Goal: Information Seeking & Learning: Compare options

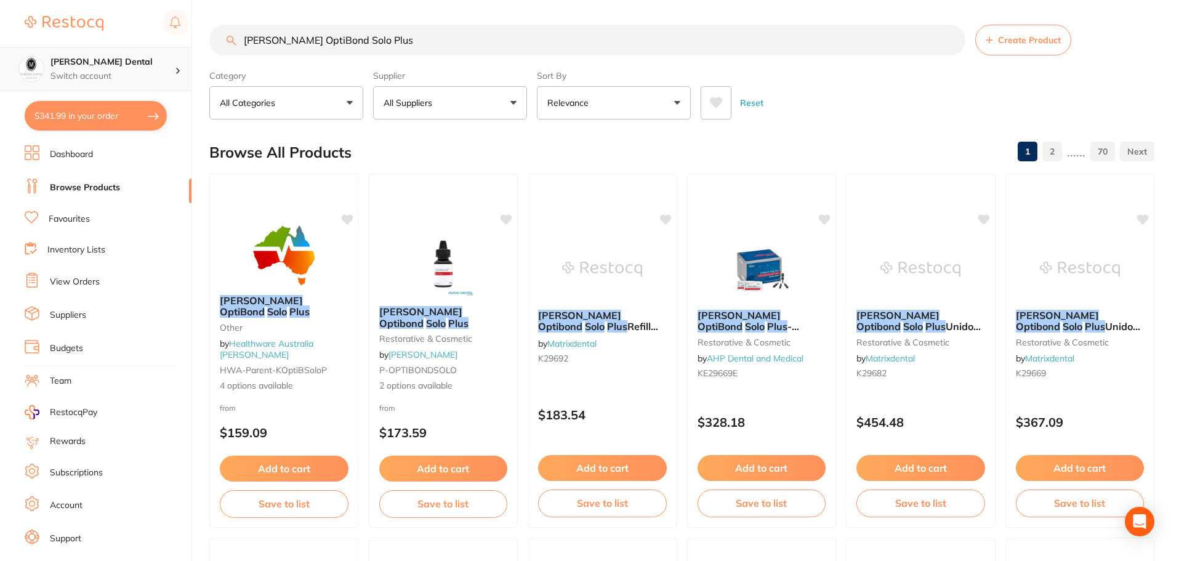
scroll to position [1, 0]
drag, startPoint x: 382, startPoint y: 45, endPoint x: 155, endPoint y: 55, distance: 227.4
click at [155, 55] on div "$341.99 [PERSON_NAME] Dental Switch account [PERSON_NAME] Dental $341.99 in you…" at bounding box center [589, 280] width 1179 height 561
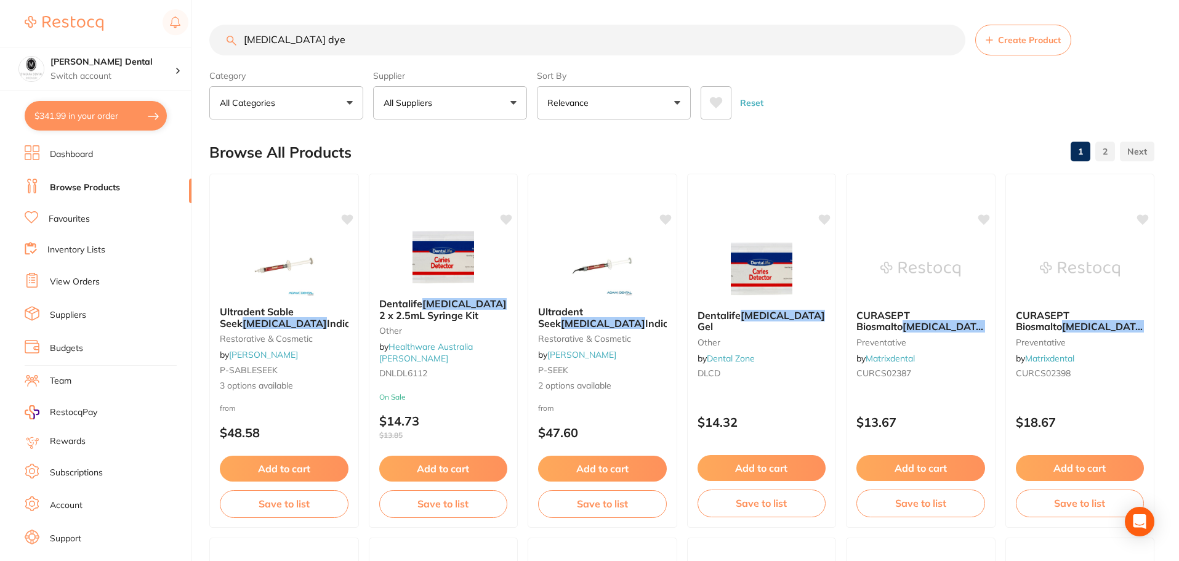
click at [679, 108] on button "Relevance" at bounding box center [614, 102] width 154 height 33
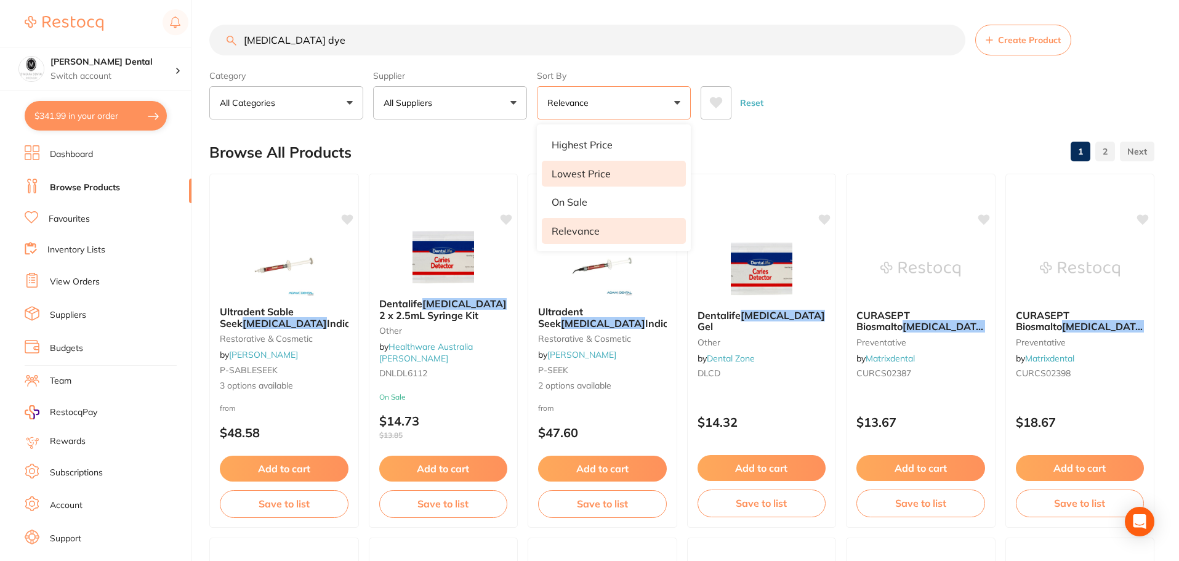
click at [569, 177] on p "Lowest Price" at bounding box center [581, 173] width 59 height 11
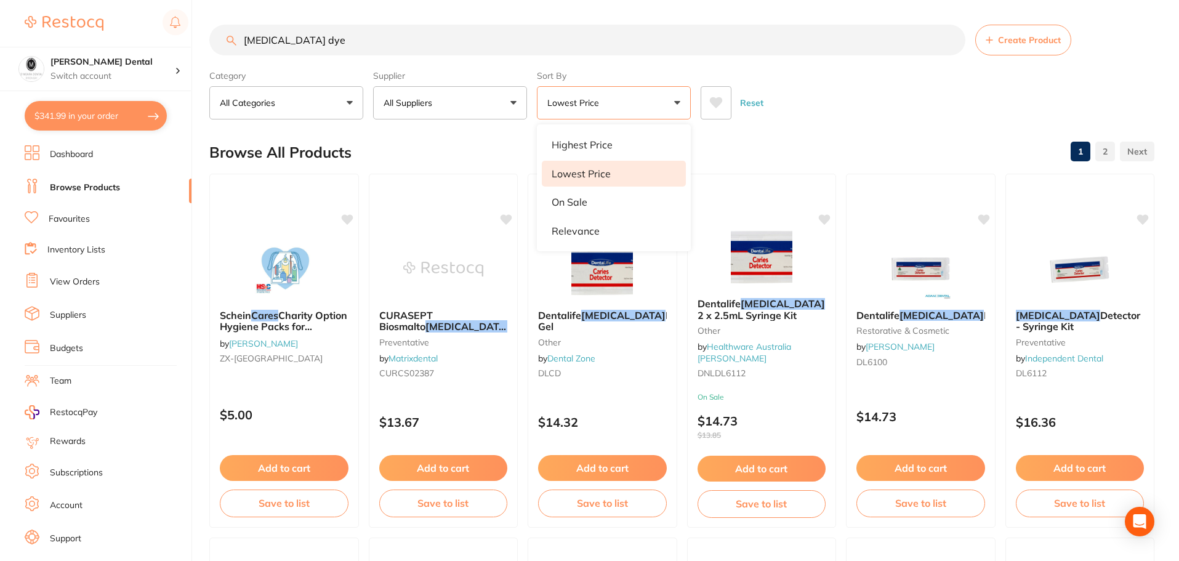
click at [844, 79] on div "Reset" at bounding box center [923, 97] width 444 height 43
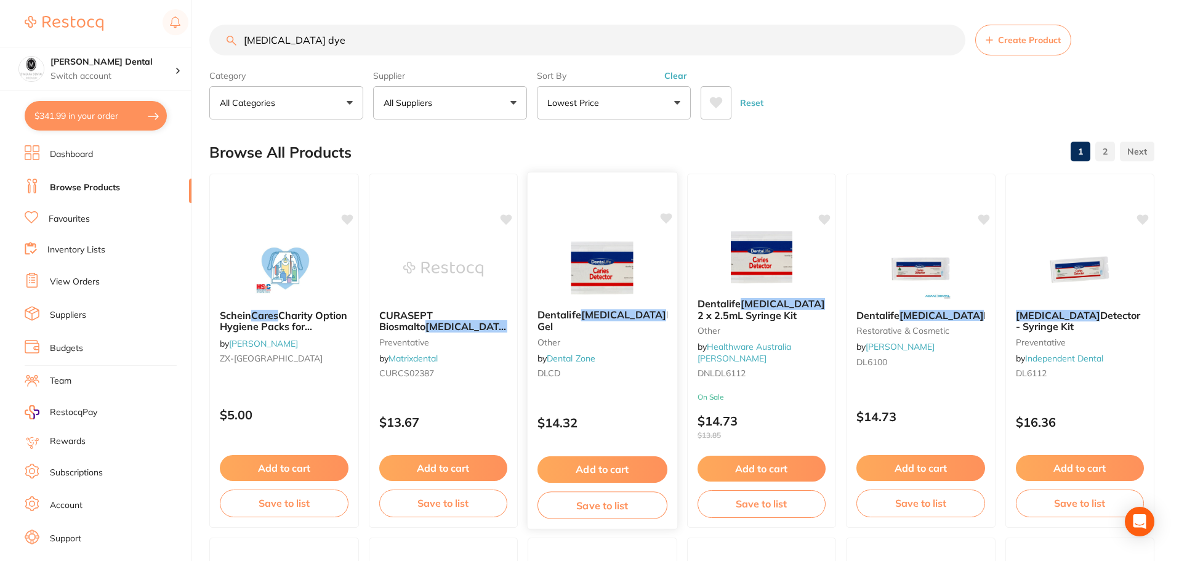
click at [618, 272] on img at bounding box center [602, 268] width 81 height 62
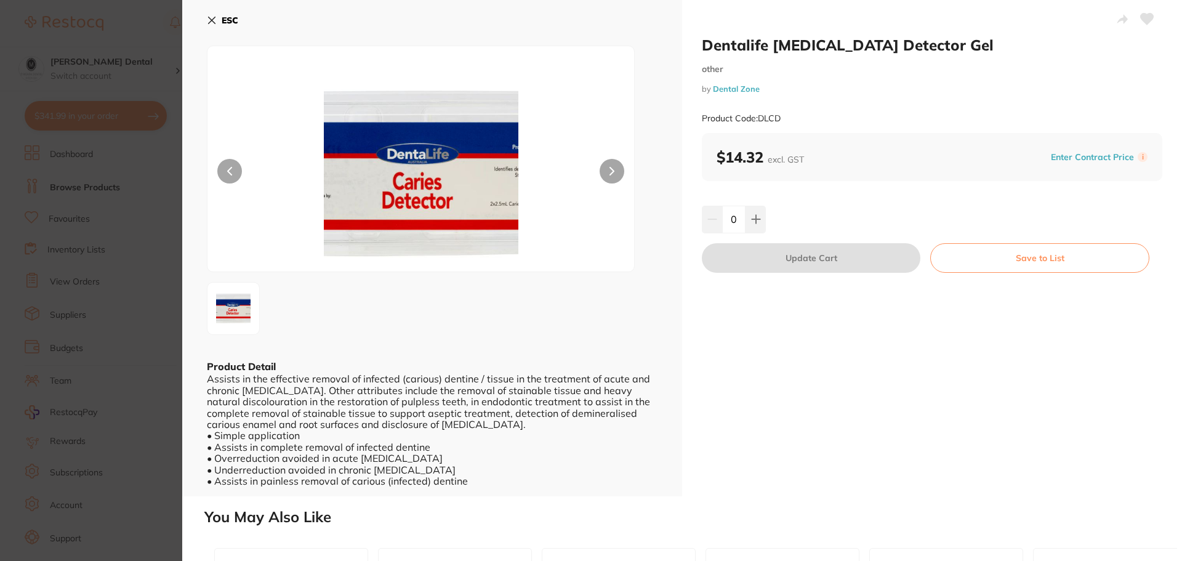
click at [617, 173] on button at bounding box center [612, 171] width 25 height 25
click at [212, 22] on icon at bounding box center [212, 20] width 10 height 10
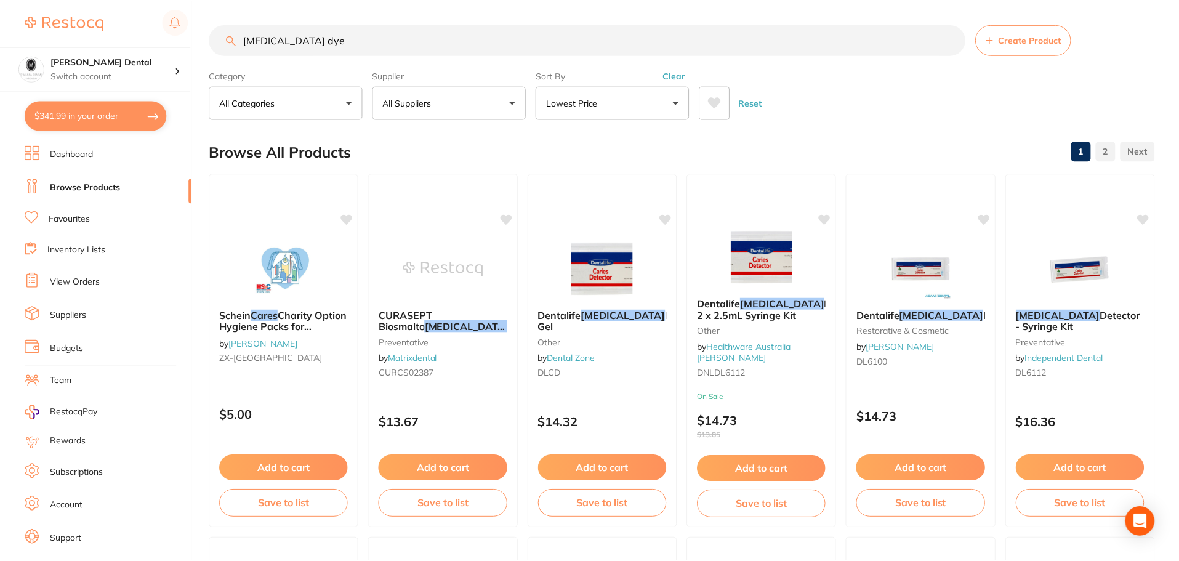
scroll to position [1, 0]
drag, startPoint x: 284, startPoint y: 41, endPoint x: 207, endPoint y: 44, distance: 77.7
click at [207, 45] on div "$341.99 O'Meara Dental Switch account O'Meara Dental $341.99 in your order Dash…" at bounding box center [589, 279] width 1179 height 561
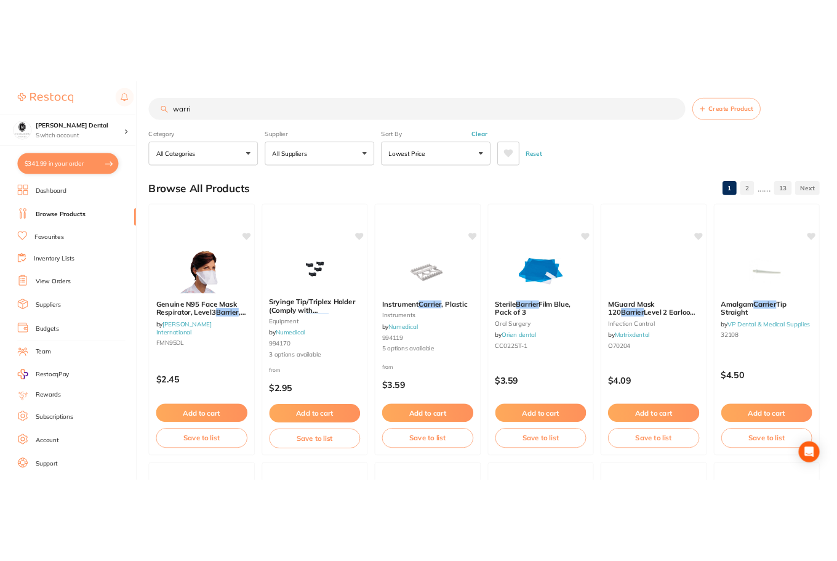
scroll to position [0, 0]
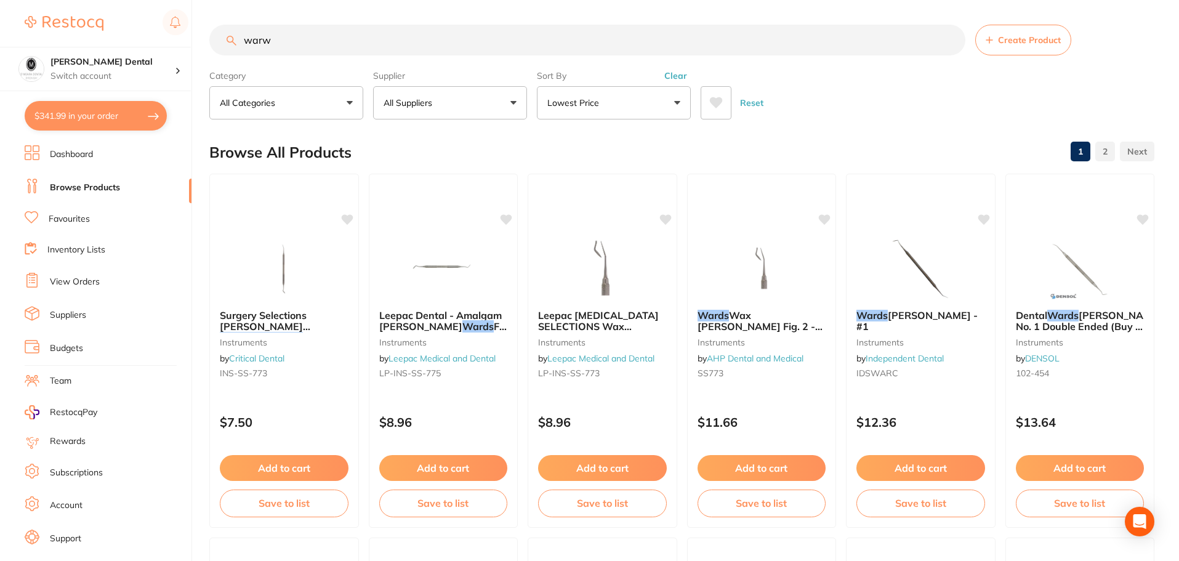
type input "warw"
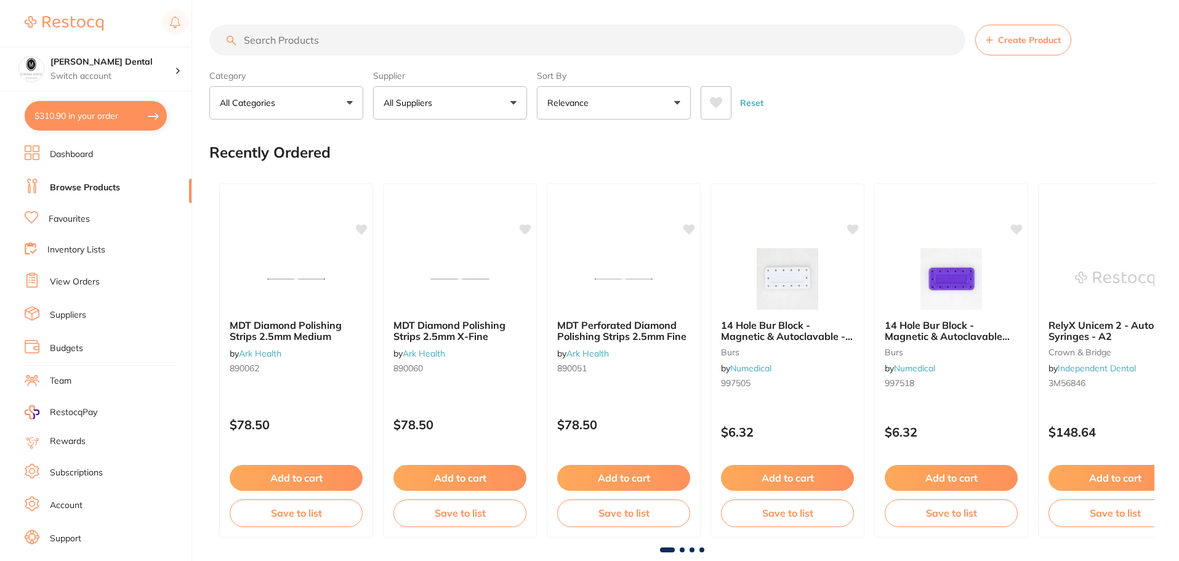
click at [349, 42] on input "search" at bounding box center [587, 40] width 756 height 31
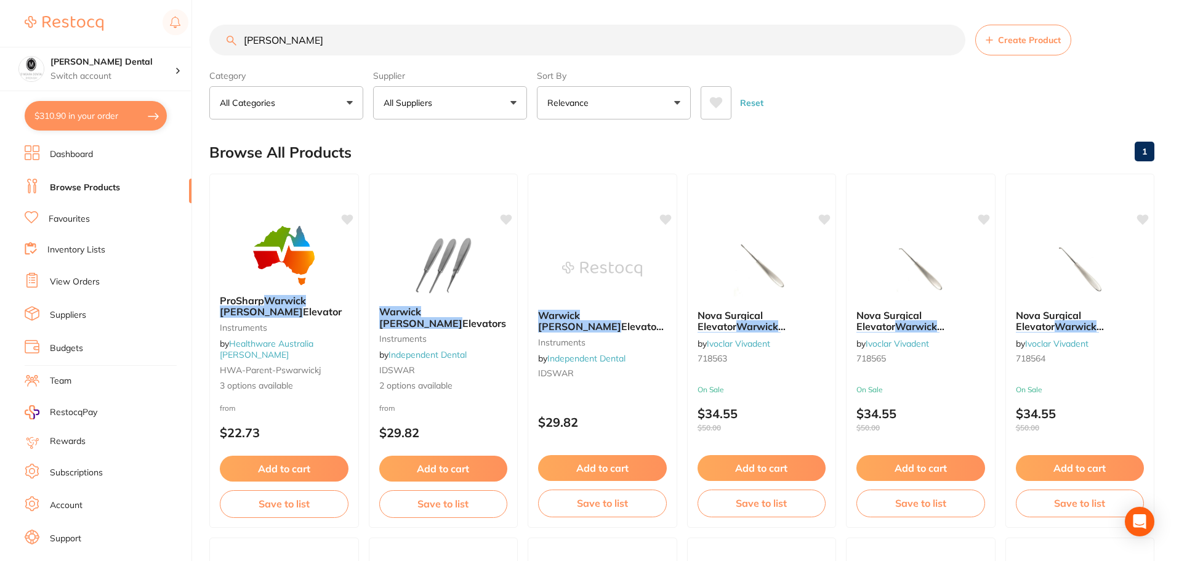
click at [683, 97] on button "Relevance" at bounding box center [614, 102] width 154 height 33
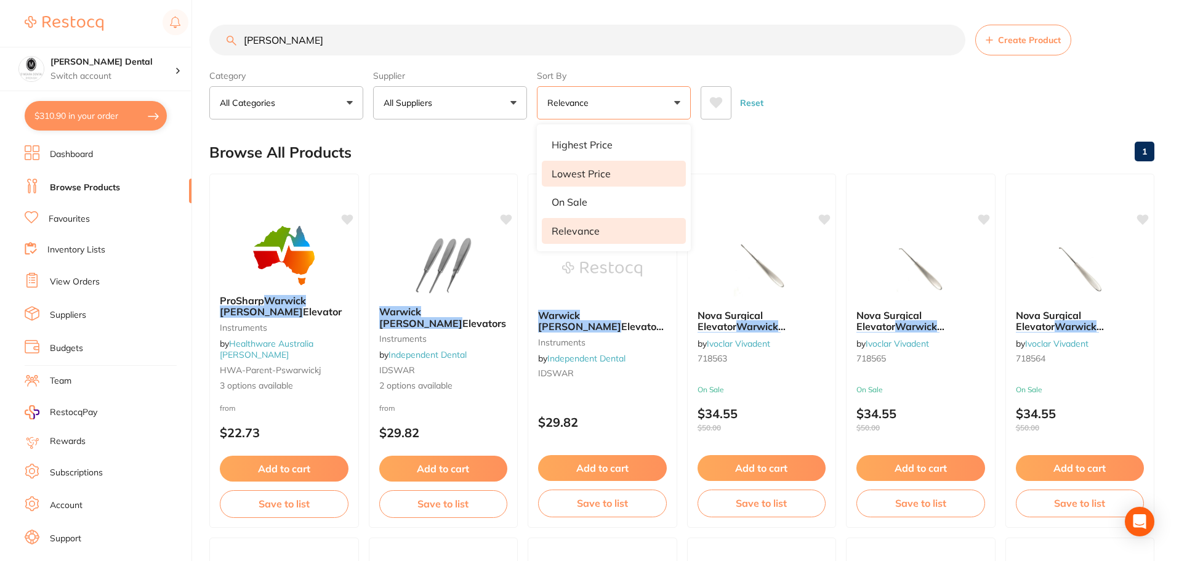
click at [601, 169] on p "Lowest Price" at bounding box center [581, 173] width 59 height 11
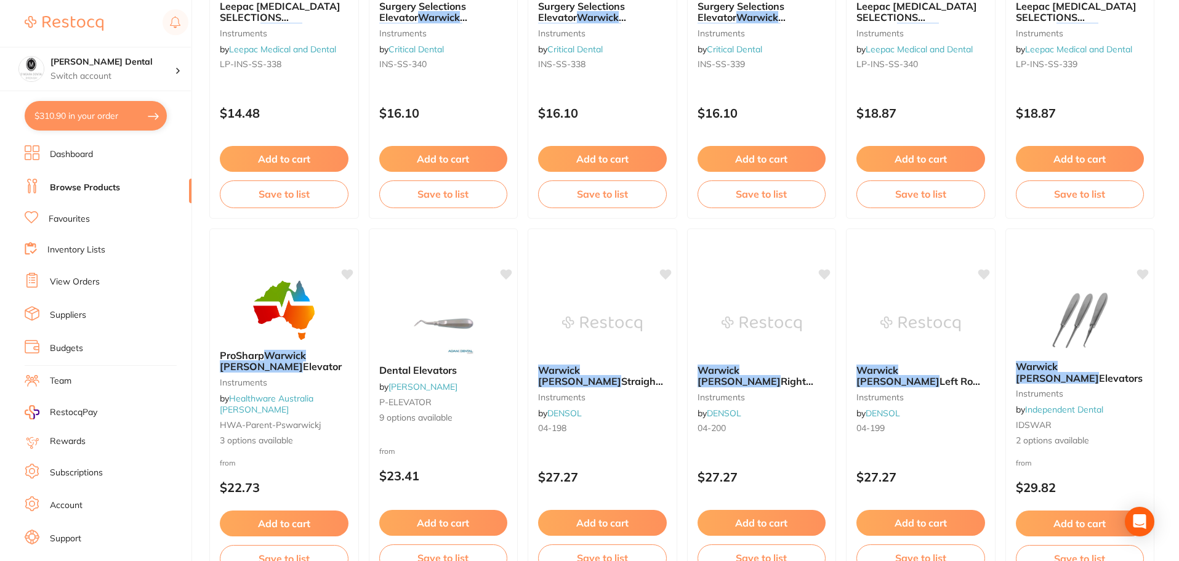
scroll to position [369, 0]
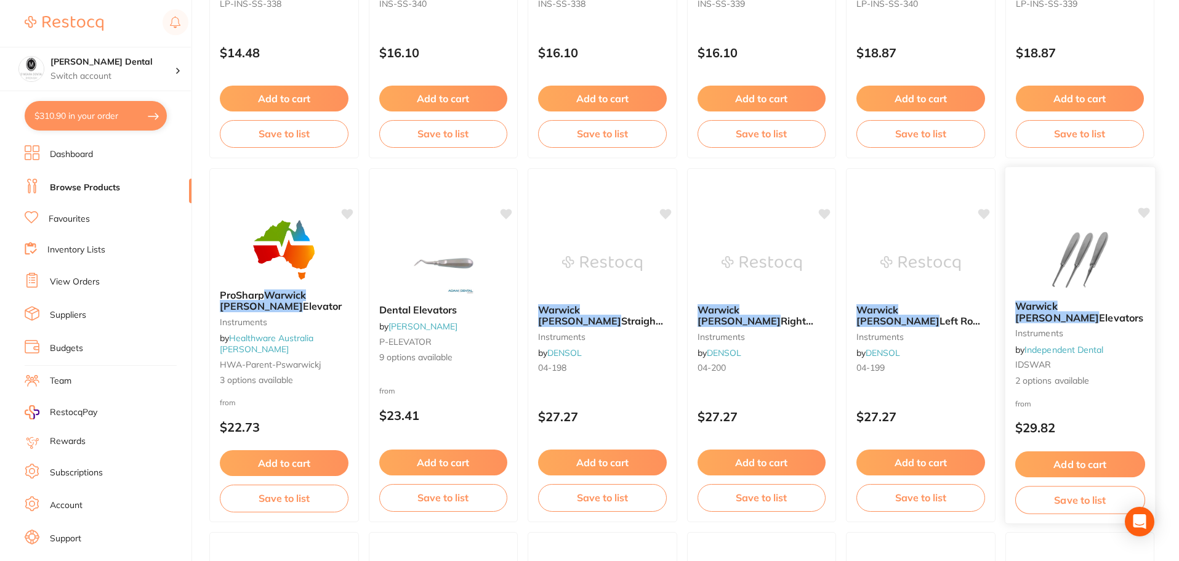
click at [1077, 246] on img at bounding box center [1079, 259] width 81 height 62
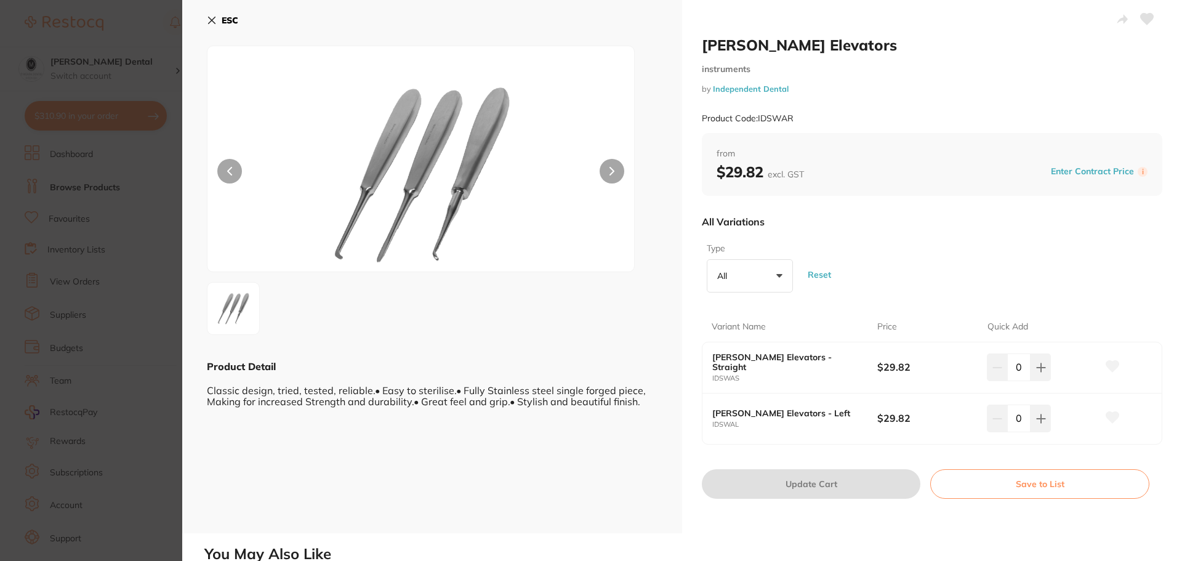
click at [216, 19] on icon at bounding box center [212, 20] width 10 height 10
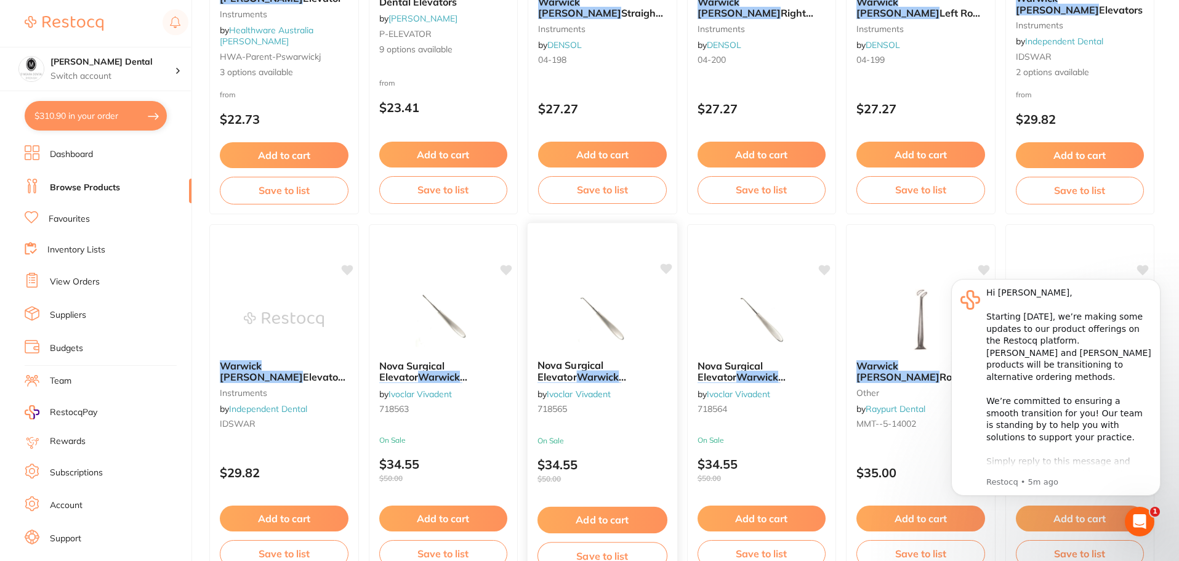
click at [600, 328] on img at bounding box center [602, 319] width 81 height 62
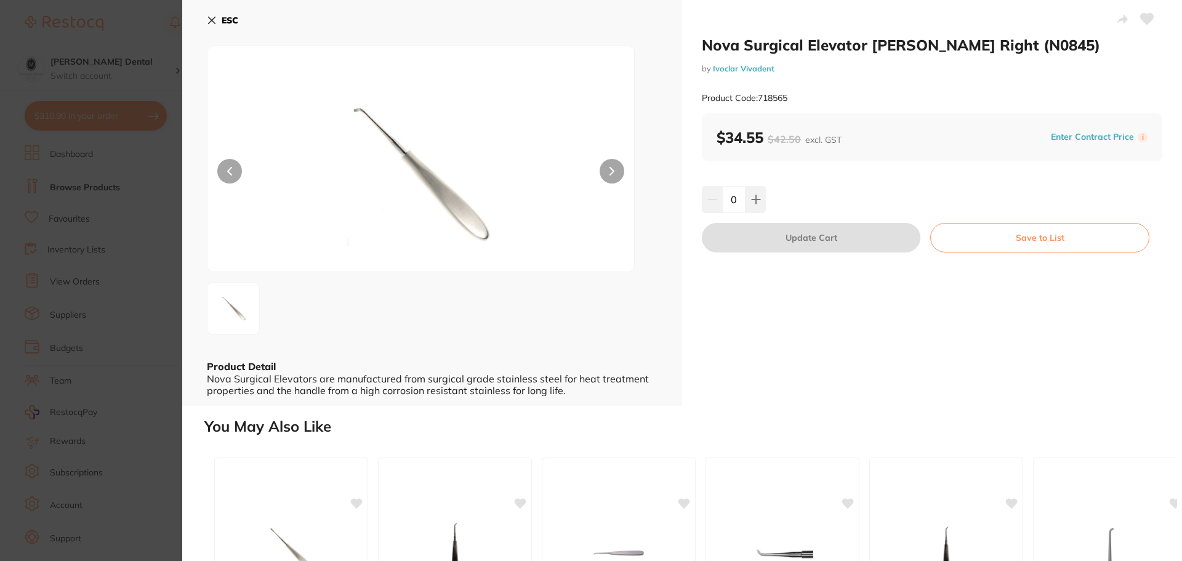
click at [216, 25] on icon at bounding box center [212, 20] width 10 height 10
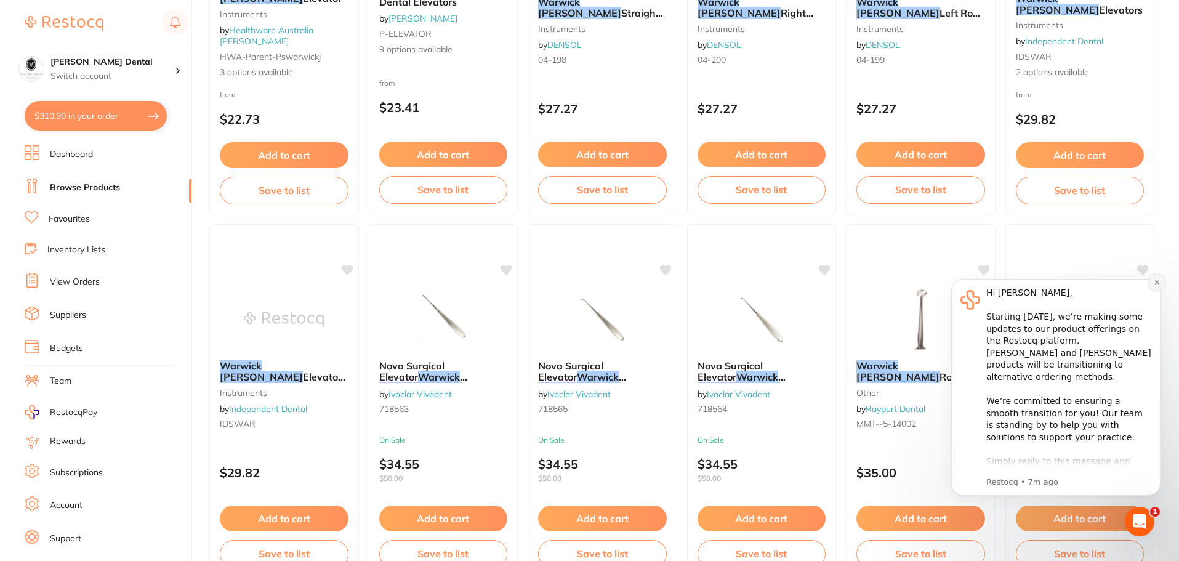
click at [1155, 282] on icon "Dismiss notification" at bounding box center [1157, 282] width 7 height 7
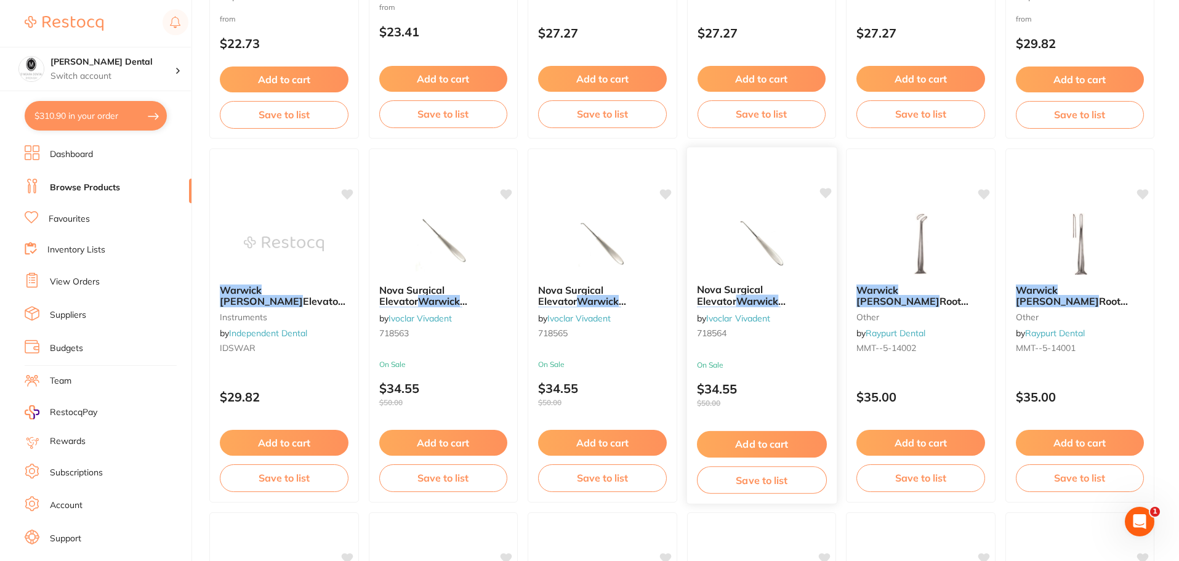
scroll to position [862, 0]
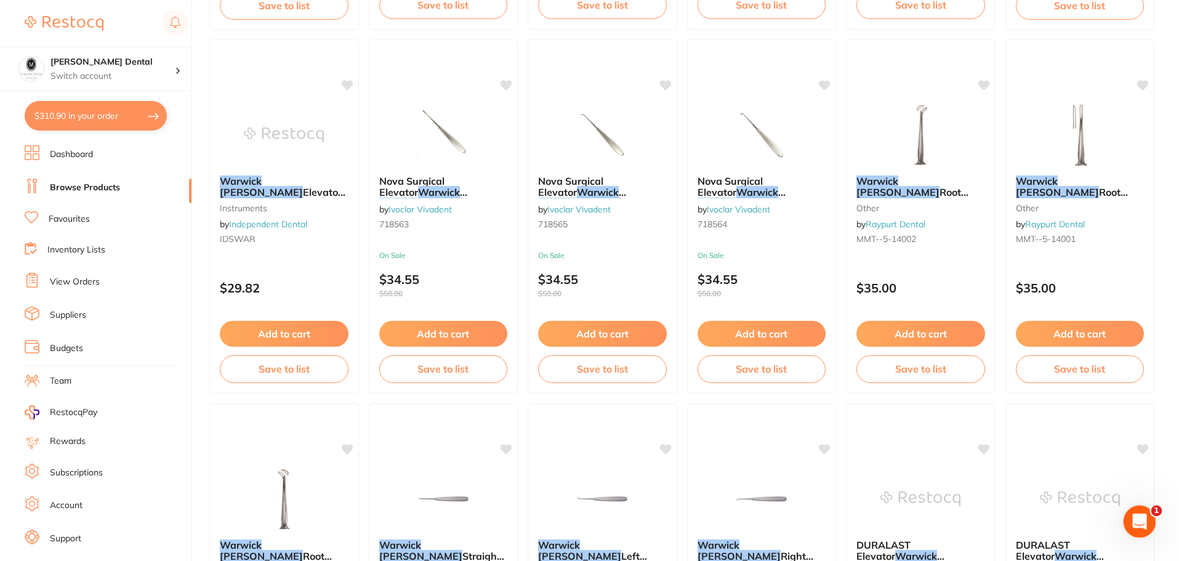
click at [1144, 519] on icon "Open Intercom Messenger" at bounding box center [1138, 520] width 20 height 20
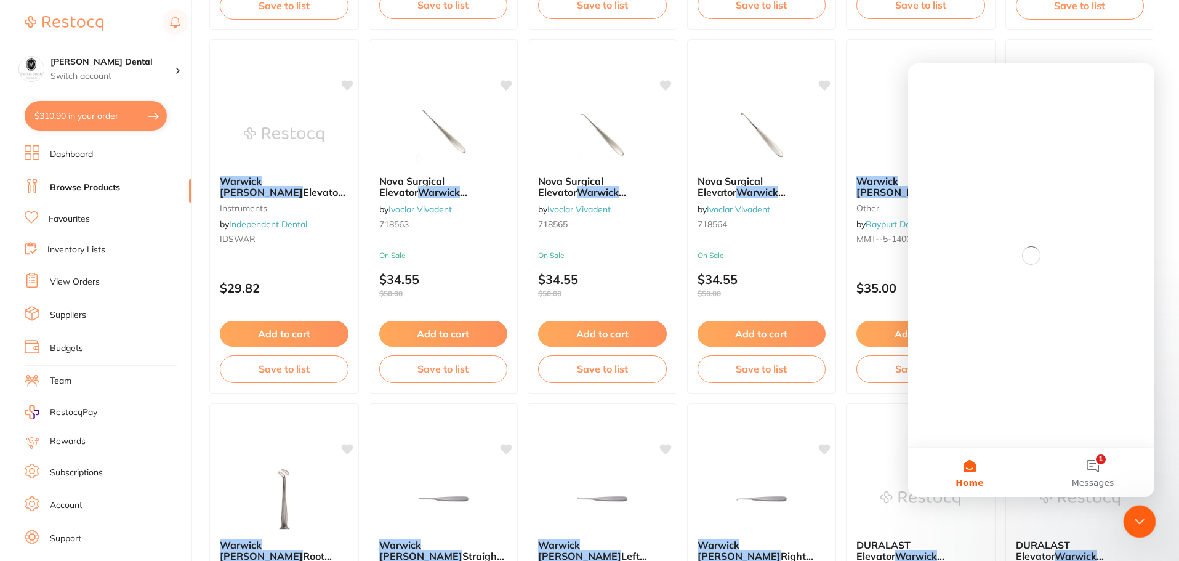
scroll to position [0, 0]
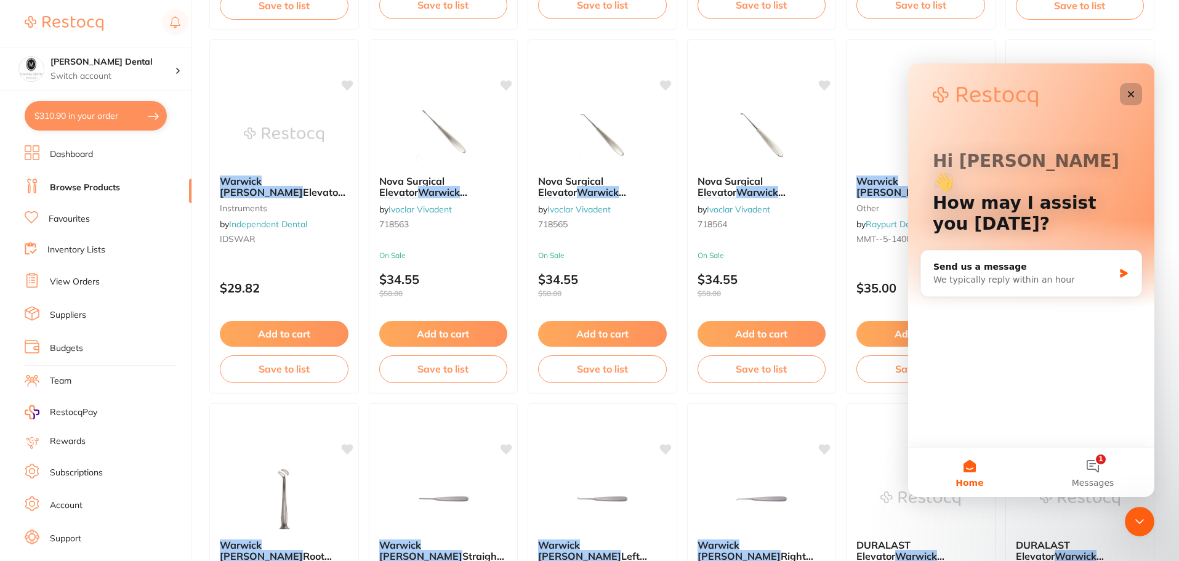
click at [1131, 89] on icon "Close" at bounding box center [1131, 94] width 10 height 10
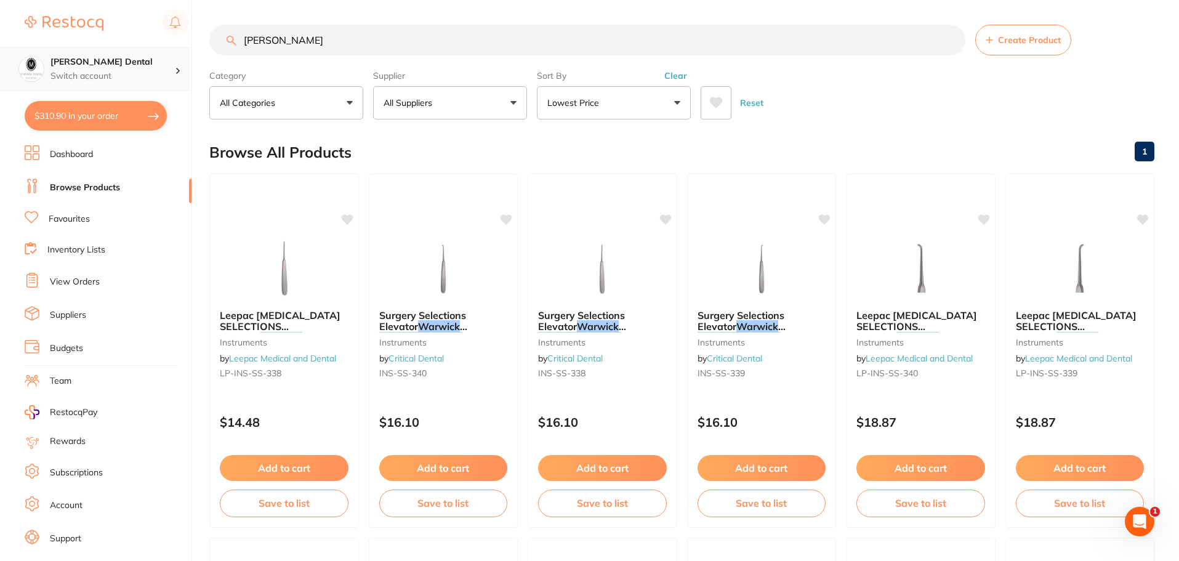
scroll to position [1, 0]
drag, startPoint x: 368, startPoint y: 49, endPoint x: 179, endPoint y: 47, distance: 189.0
click at [179, 47] on div "$310.90 [PERSON_NAME] Dental Switch account [PERSON_NAME] Dental $310.90 in you…" at bounding box center [589, 280] width 1179 height 561
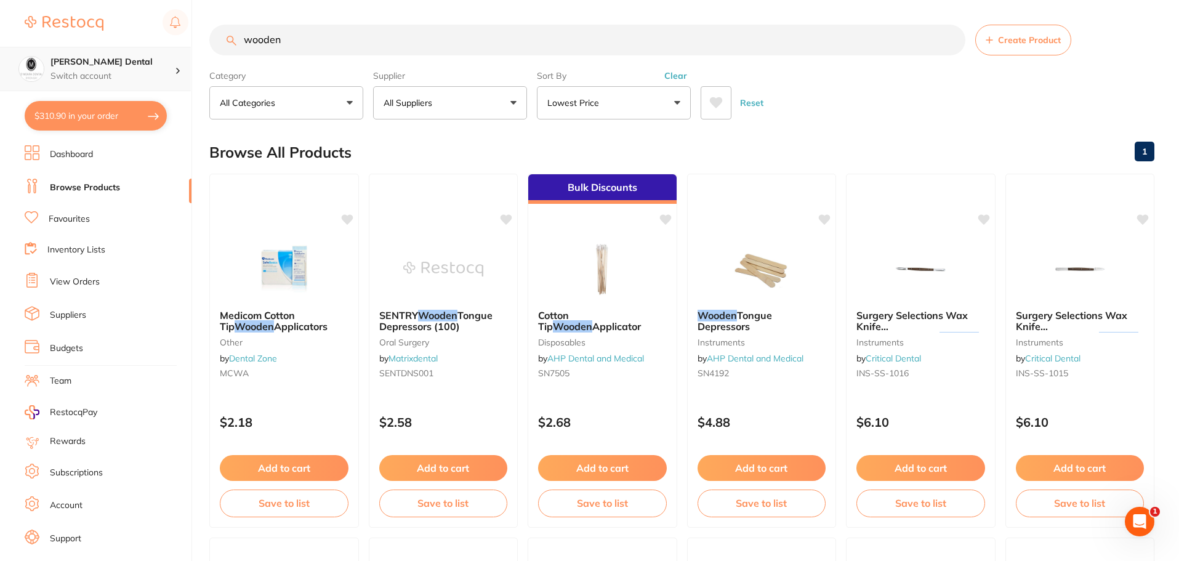
scroll to position [0, 0]
type input "wooden wedge"
